Goal: Information Seeking & Learning: Find specific fact

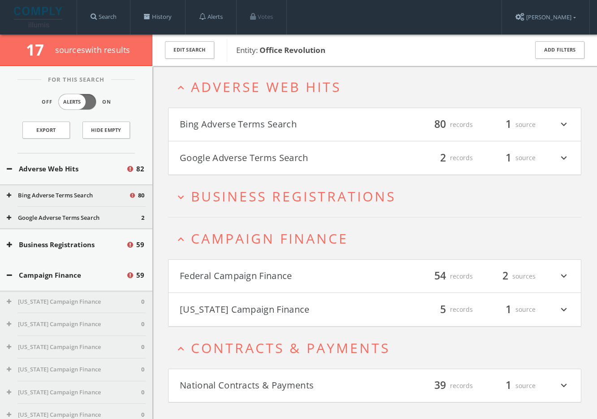
click at [262, 161] on button "Google Adverse Terms Search" at bounding box center [277, 157] width 195 height 15
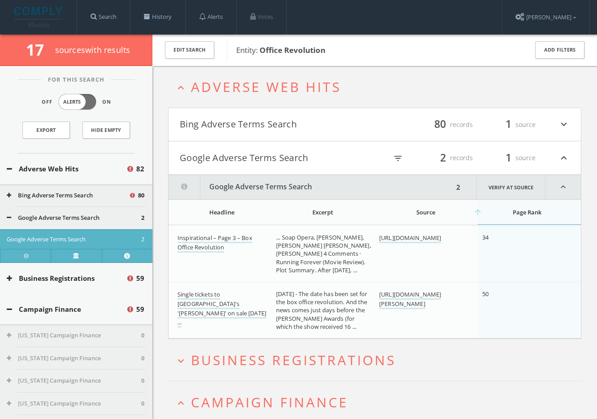
click at [250, 124] on button "Bing Adverse Terms Search" at bounding box center [277, 124] width 195 height 15
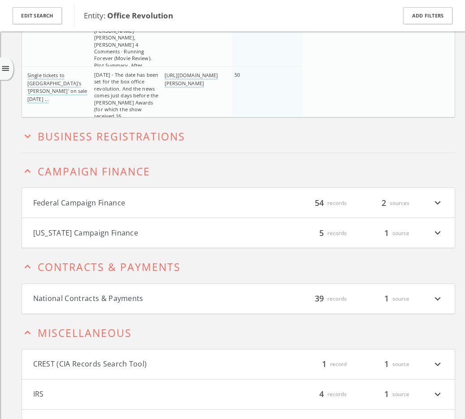
scroll to position [5367, 0]
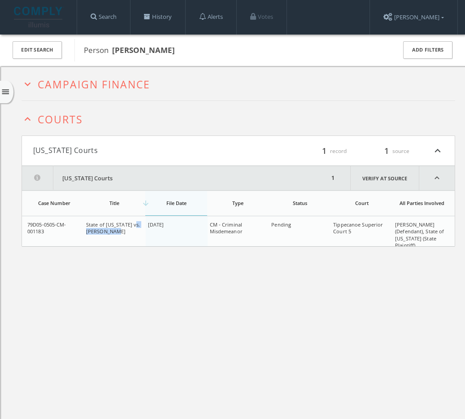
drag, startPoint x: 132, startPoint y: 222, endPoint x: 135, endPoint y: 230, distance: 8.7
click at [135, 230] on div "State of Indiana vs. Neill M Malone" at bounding box center [114, 228] width 57 height 14
copy span "Neill M Malone"
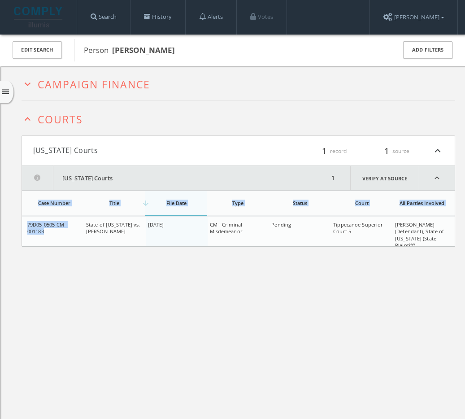
drag, startPoint x: 50, startPoint y: 232, endPoint x: 17, endPoint y: 223, distance: 34.5
click at [17, 223] on div "expand_more Campaign Finance expand_less Courts Indiana Courts filter_list 1 re…" at bounding box center [232, 275] width 465 height 419
click at [34, 223] on span "79D05-0505-CM-001183" at bounding box center [46, 227] width 39 height 13
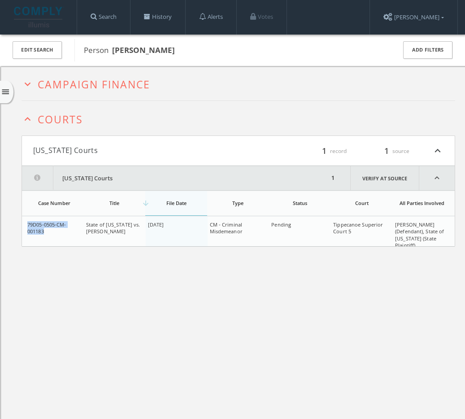
copy span "79D05-0505-CM-001183"
drag, startPoint x: 331, startPoint y: 222, endPoint x: 360, endPoint y: 235, distance: 32.0
click at [360, 235] on td "Tippecanoe Superior Court 5" at bounding box center [362, 234] width 62 height 37
drag, startPoint x: 353, startPoint y: 233, endPoint x: 334, endPoint y: 225, distance: 20.9
click at [334, 225] on div "Tippecanoe Superior Court 5" at bounding box center [361, 228] width 57 height 14
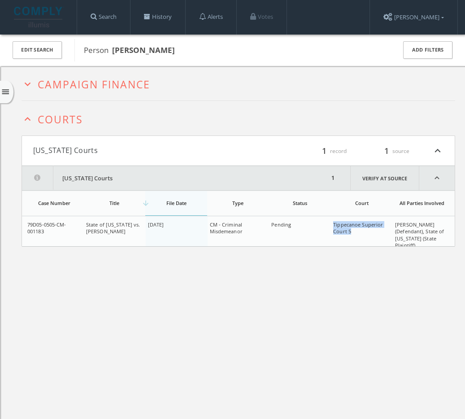
copy span "Tippecanoe Superior Court 5"
